Goal: Check status

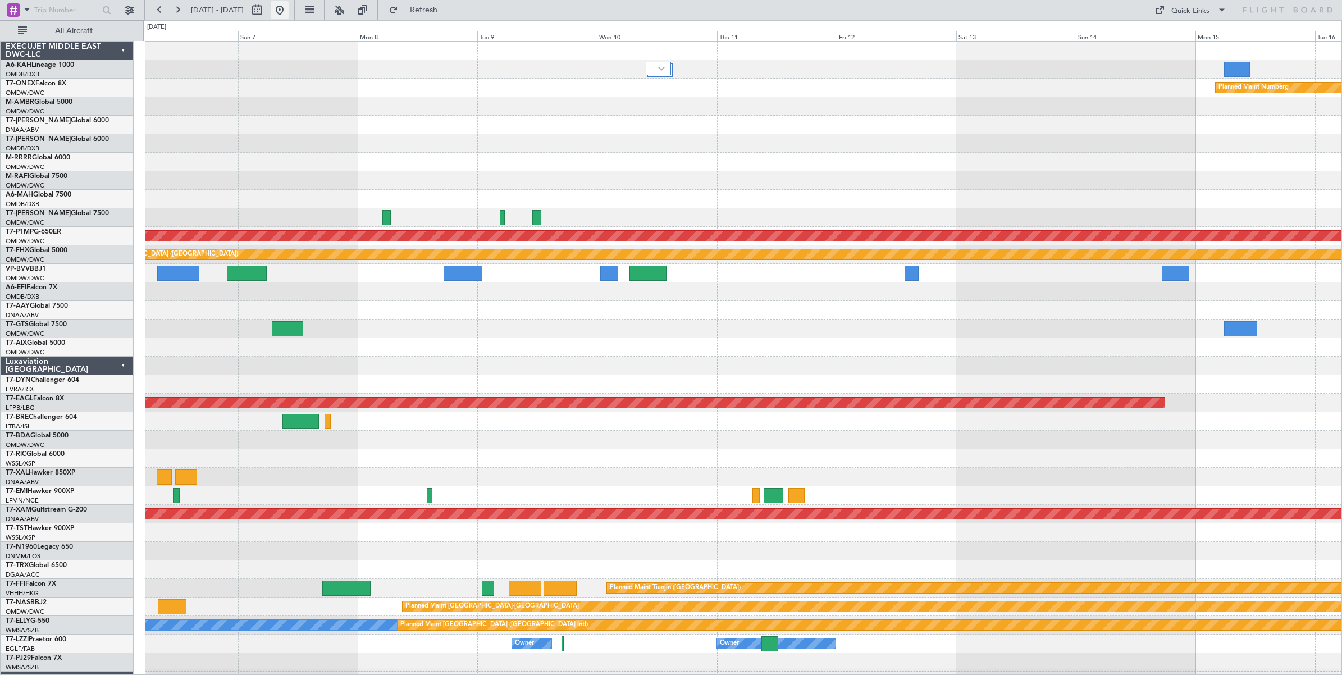
drag, startPoint x: 0, startPoint y: 0, endPoint x: 314, endPoint y: 9, distance: 314.5
click at [289, 9] on button at bounding box center [280, 10] width 18 height 18
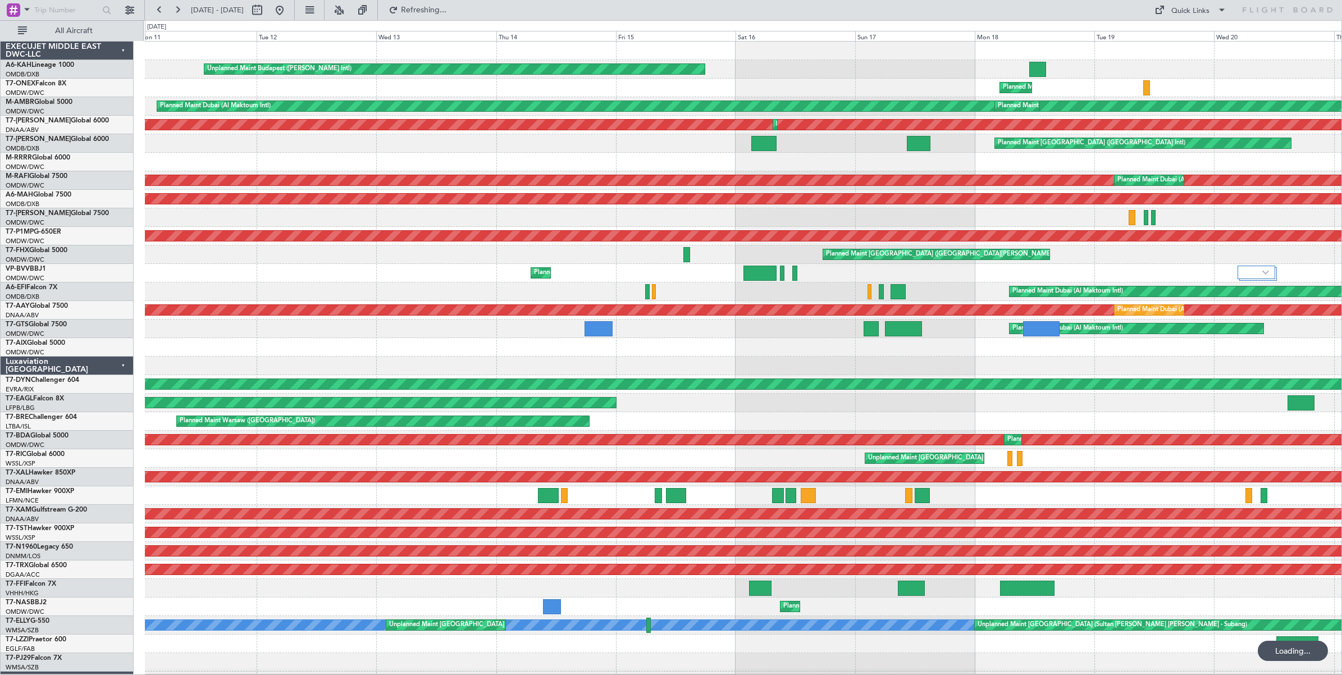
scroll to position [6, 0]
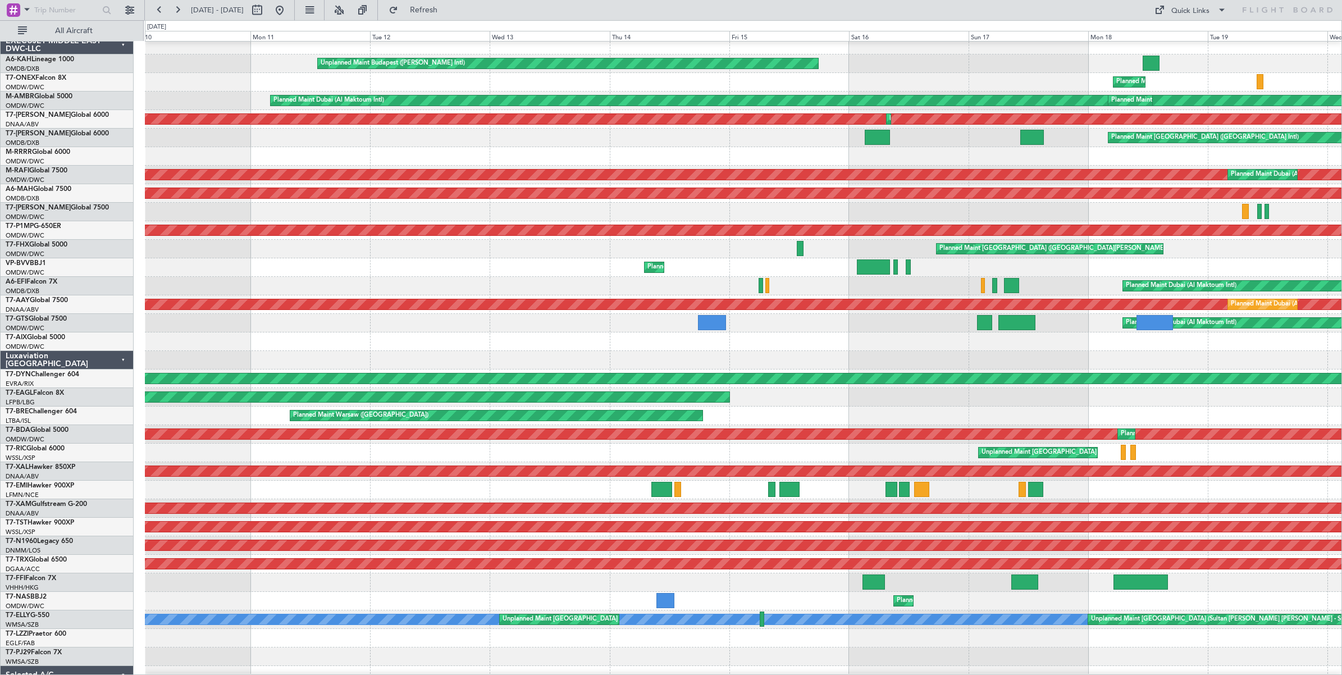
click at [884, 362] on div at bounding box center [743, 360] width 1196 height 19
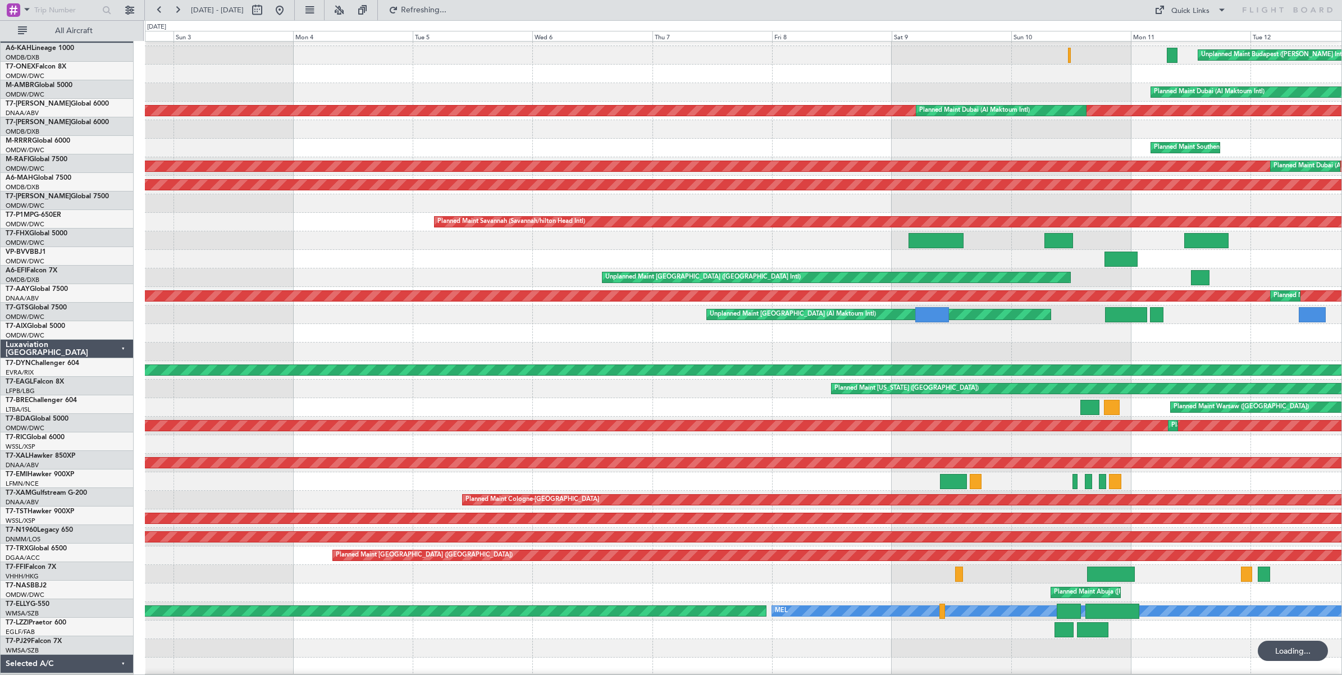
scroll to position [14, 0]
click at [725, 351] on div at bounding box center [743, 351] width 1196 height 19
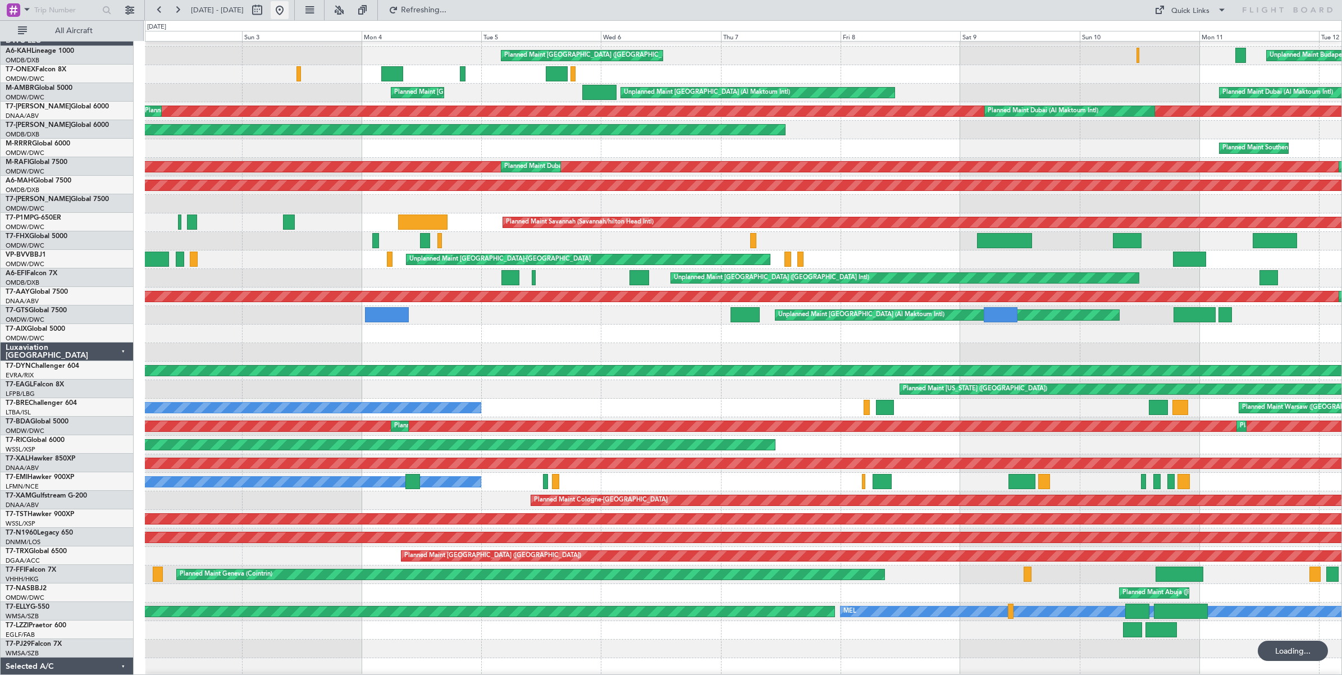
click at [289, 15] on button at bounding box center [280, 10] width 18 height 18
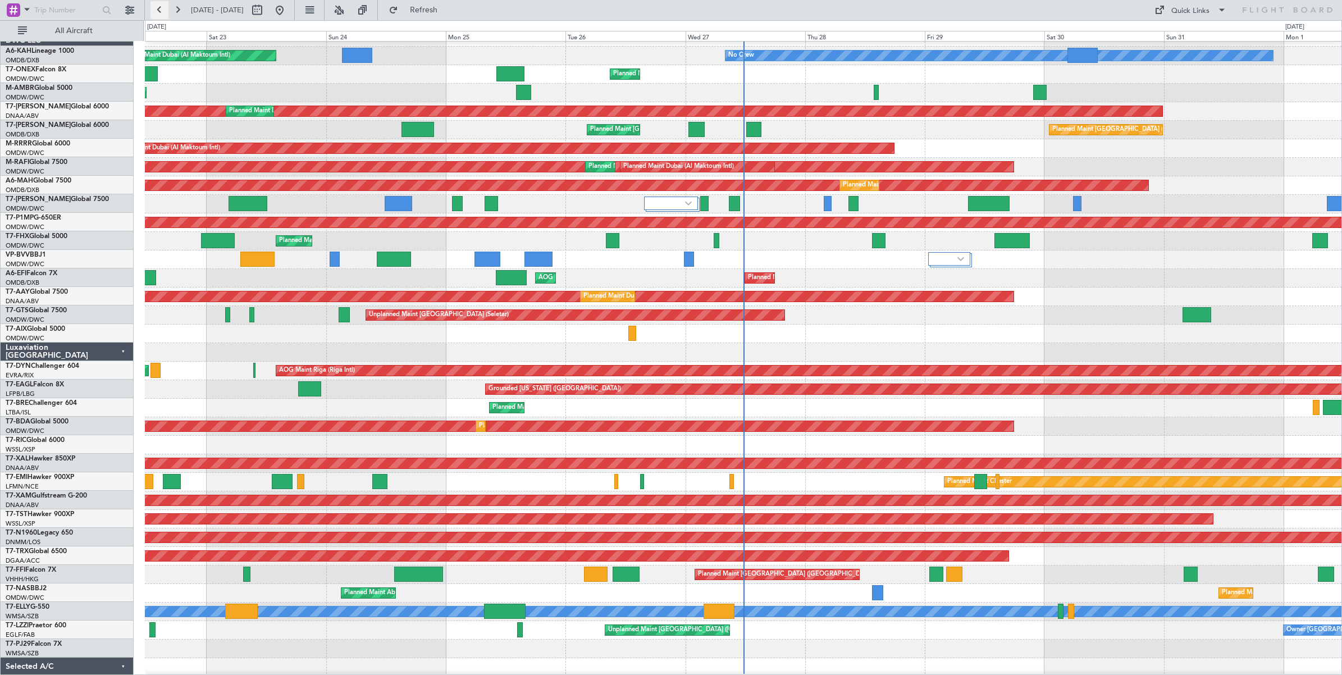
click at [156, 12] on button at bounding box center [159, 10] width 18 height 18
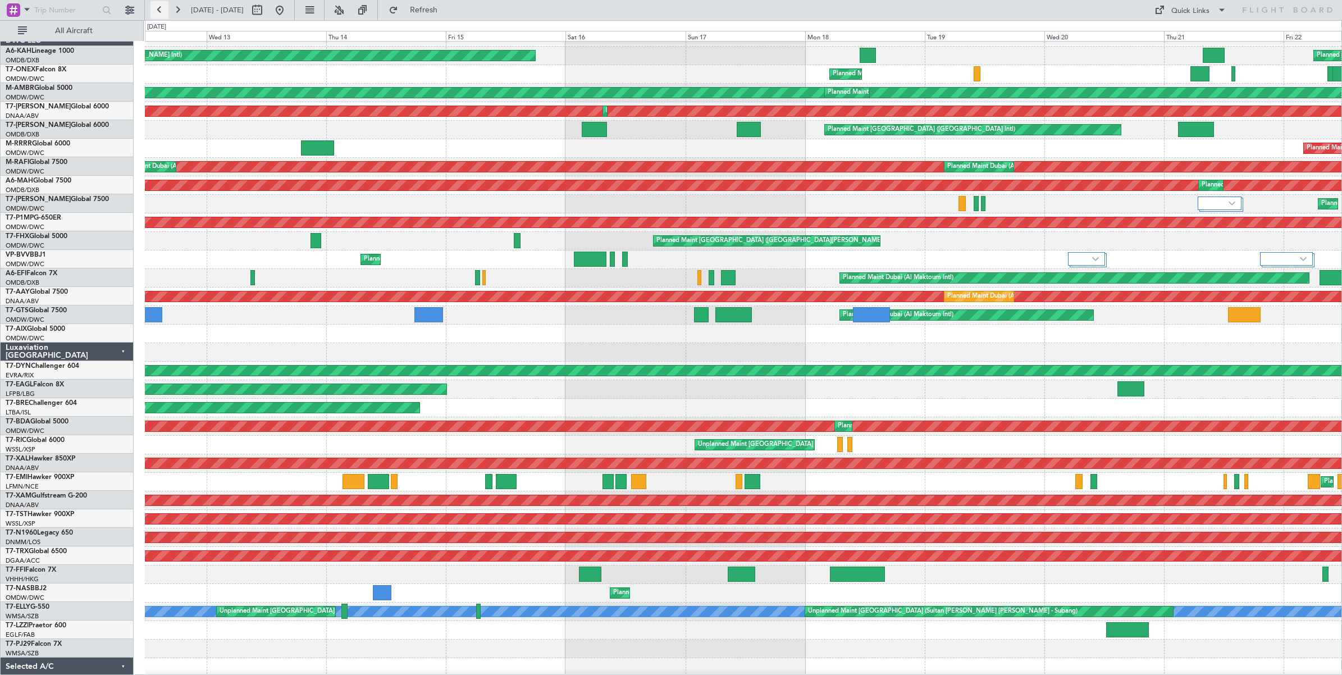
click at [156, 12] on button at bounding box center [159, 10] width 18 height 18
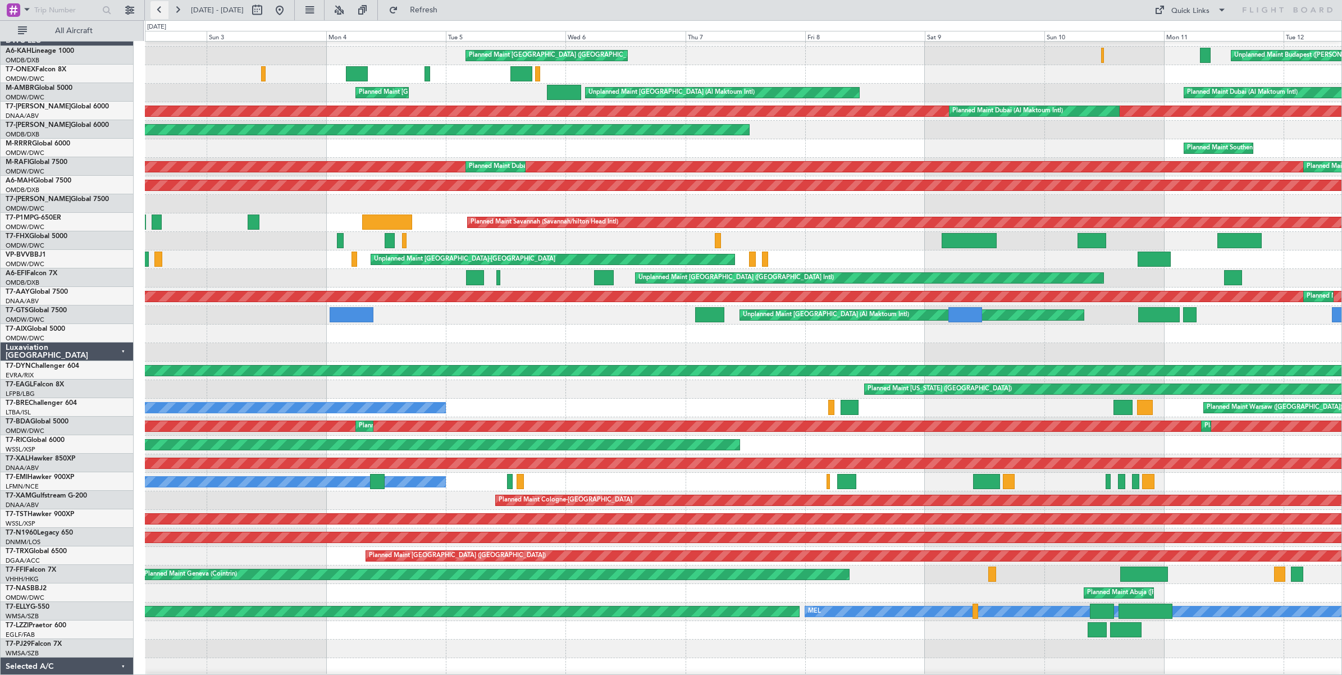
click at [157, 12] on button at bounding box center [159, 10] width 18 height 18
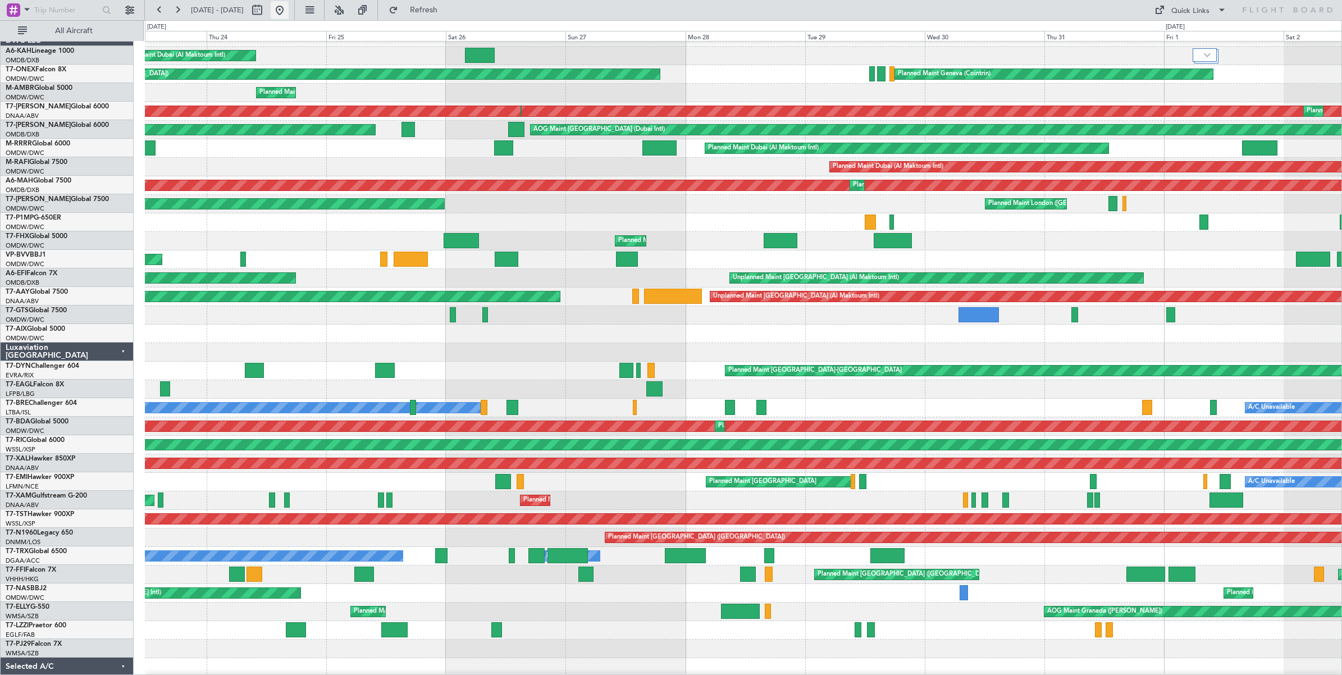
click at [289, 13] on button at bounding box center [280, 10] width 18 height 18
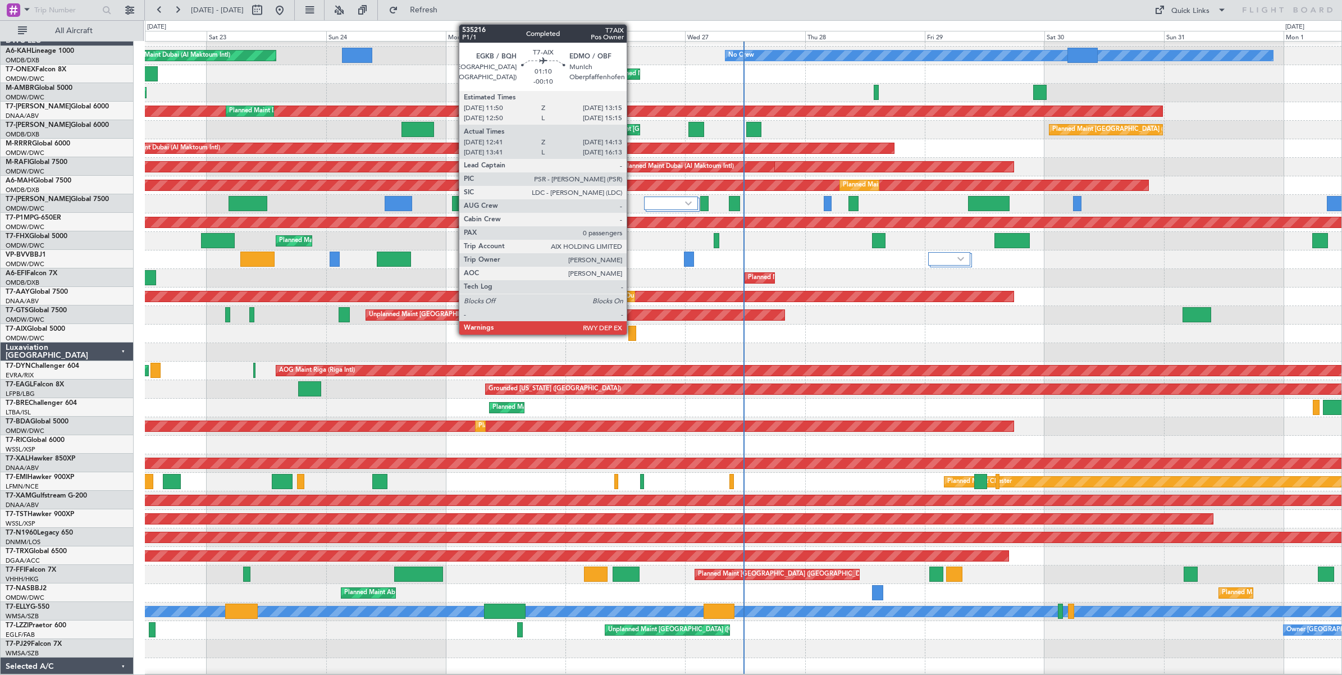
click at [632, 334] on div at bounding box center [632, 333] width 8 height 15
